Goal: Check status: Check status

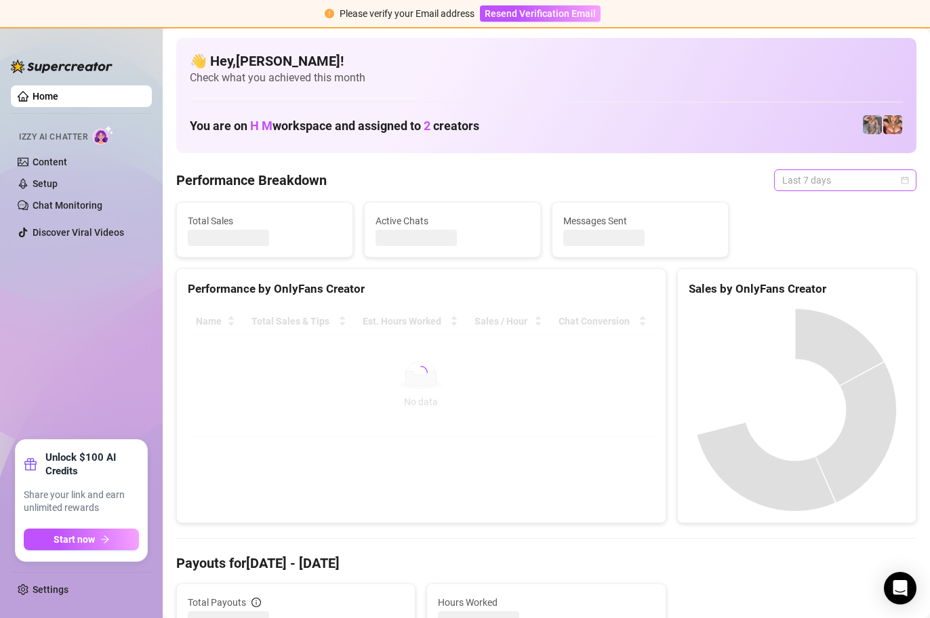
click at [898, 182] on div "Last 7 days" at bounding box center [845, 180] width 142 height 22
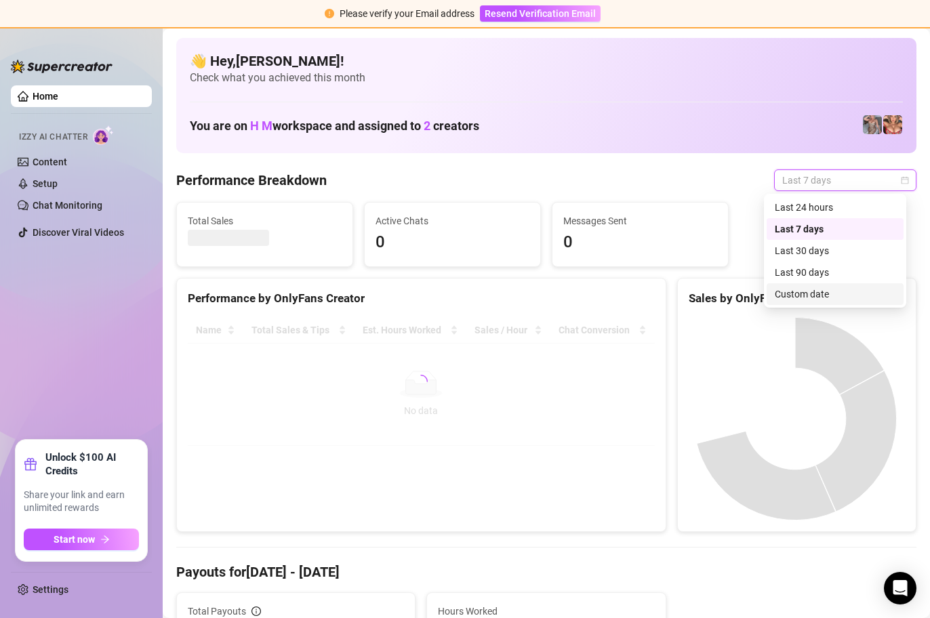
click at [830, 289] on div "Custom date" at bounding box center [834, 294] width 121 height 15
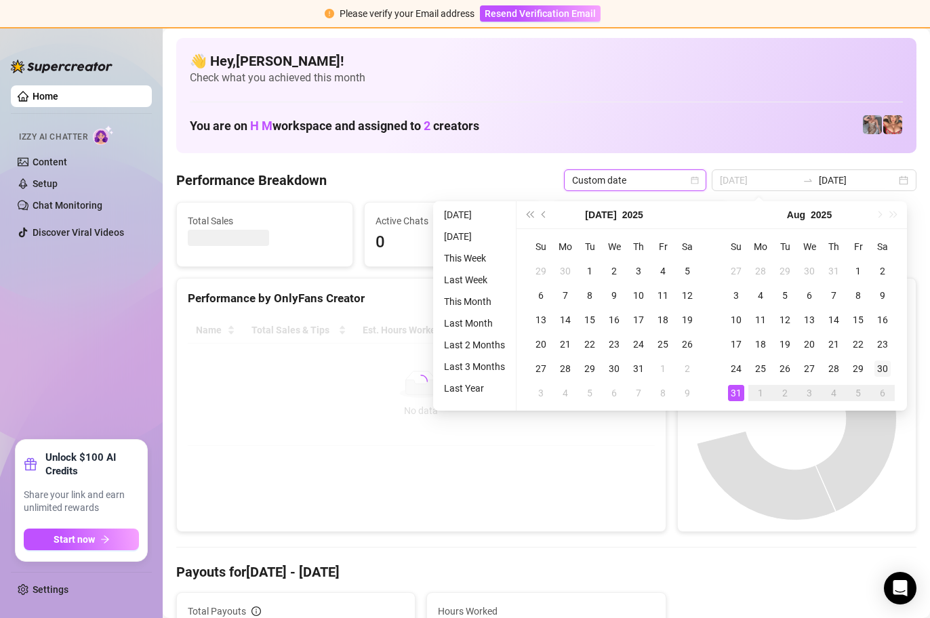
type input "[DATE]"
click at [890, 367] on td "30" at bounding box center [882, 368] width 24 height 24
type input "[DATE]"
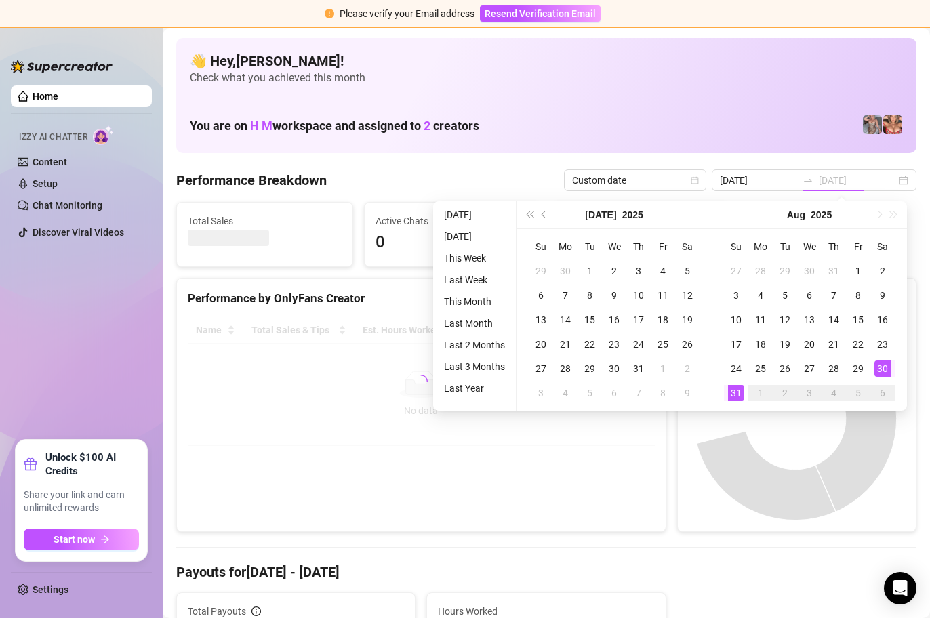
type input "[DATE]"
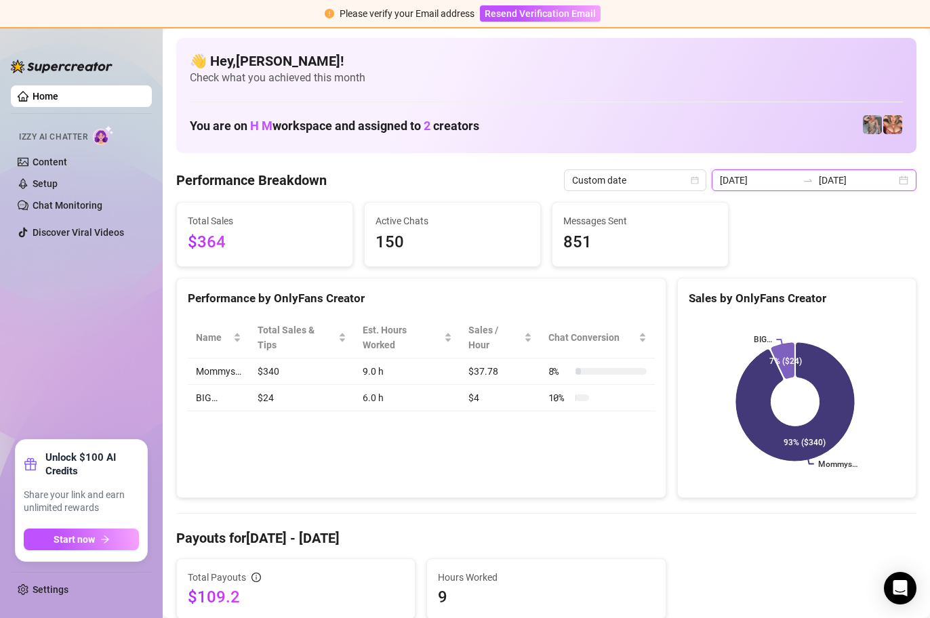
click at [771, 179] on input "[DATE]" at bounding box center [757, 180] width 77 height 15
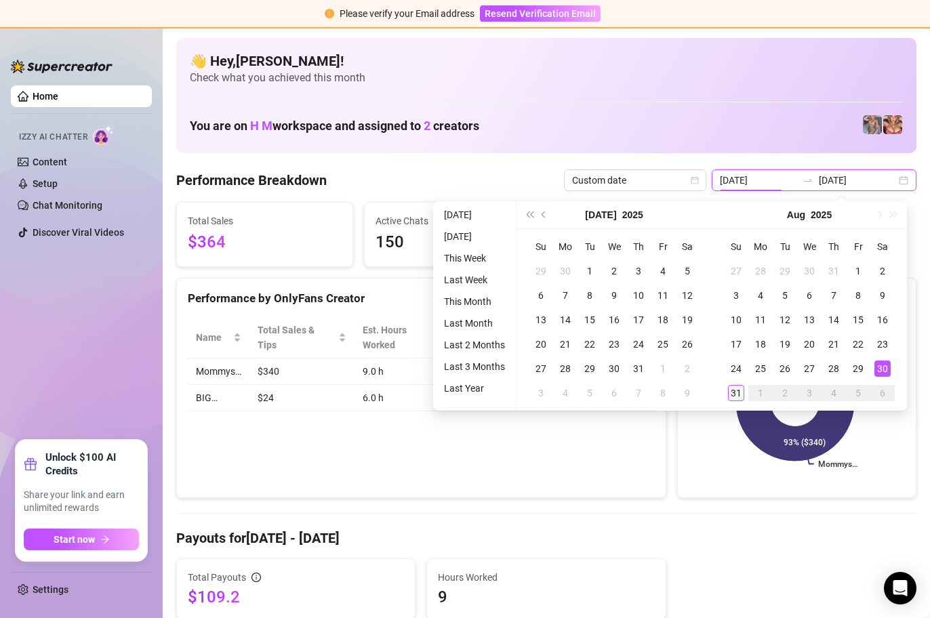
type input "[DATE]"
click at [738, 394] on div "31" at bounding box center [736, 393] width 16 height 16
type input "[DATE]"
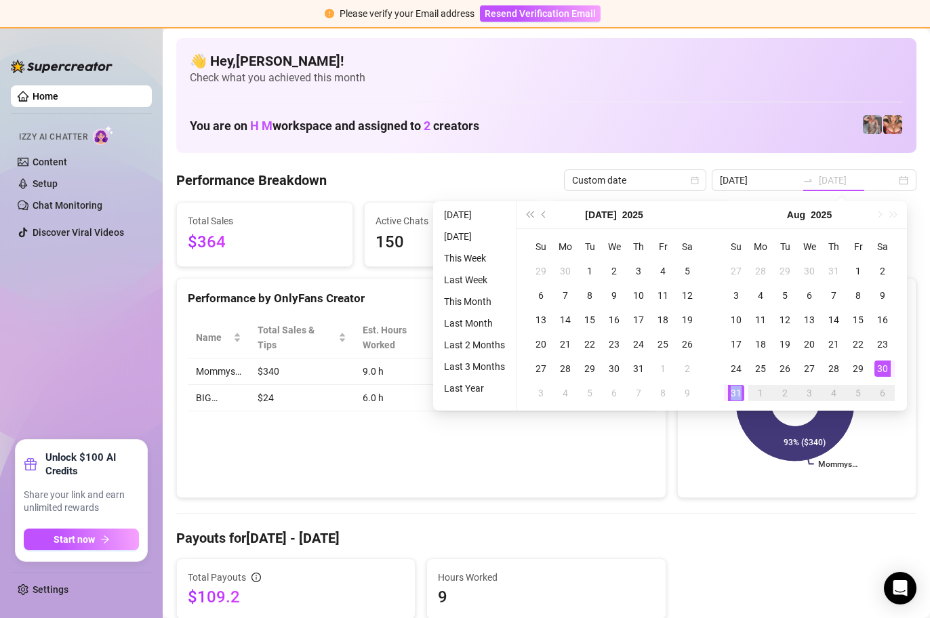
type input "[DATE]"
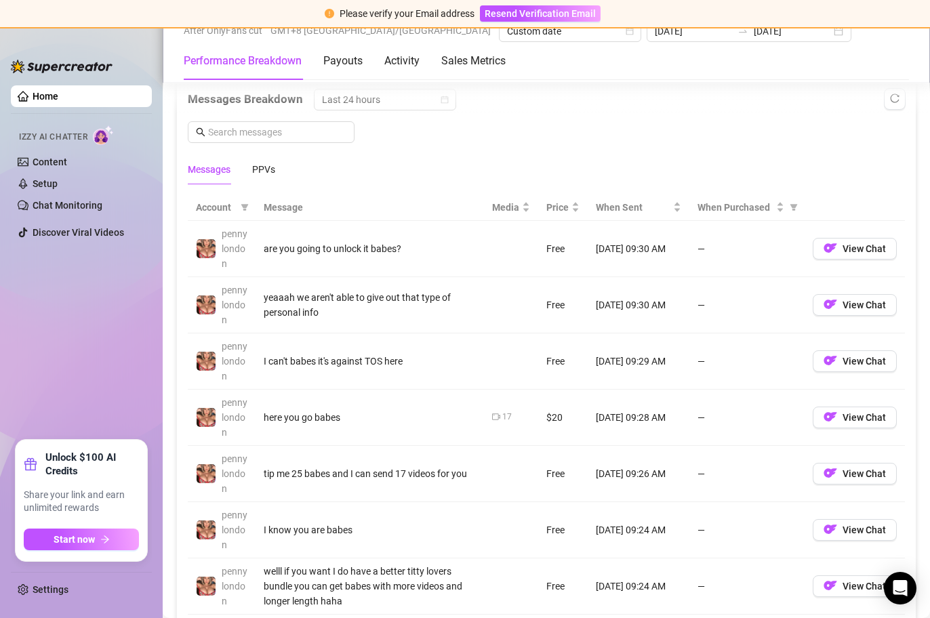
scroll to position [1207, 0]
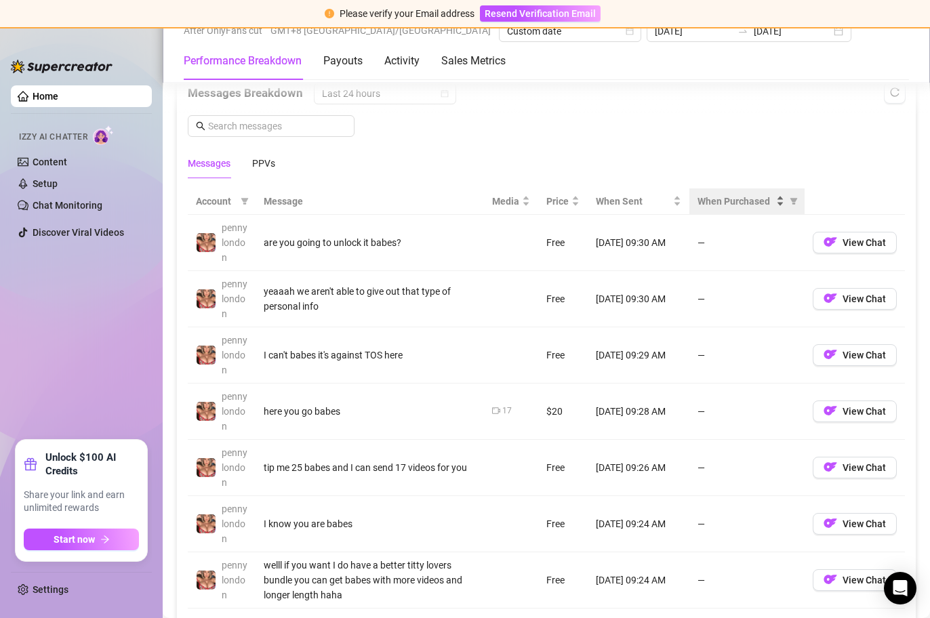
click at [773, 203] on div "When Purchased" at bounding box center [740, 201] width 87 height 15
click at [789, 200] on icon "filter" at bounding box center [793, 201] width 8 height 8
click at [757, 245] on span "Purchased" at bounding box center [739, 249] width 45 height 11
radio input "true"
click at [776, 304] on button "OK" at bounding box center [774, 298] width 22 height 16
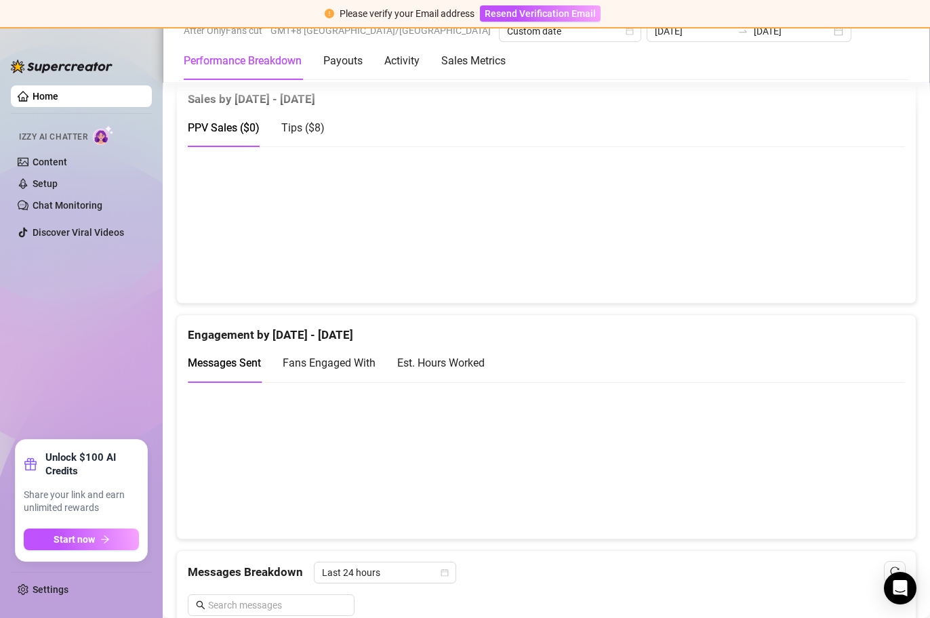
scroll to position [727, 0]
